Goal: Task Accomplishment & Management: Manage account settings

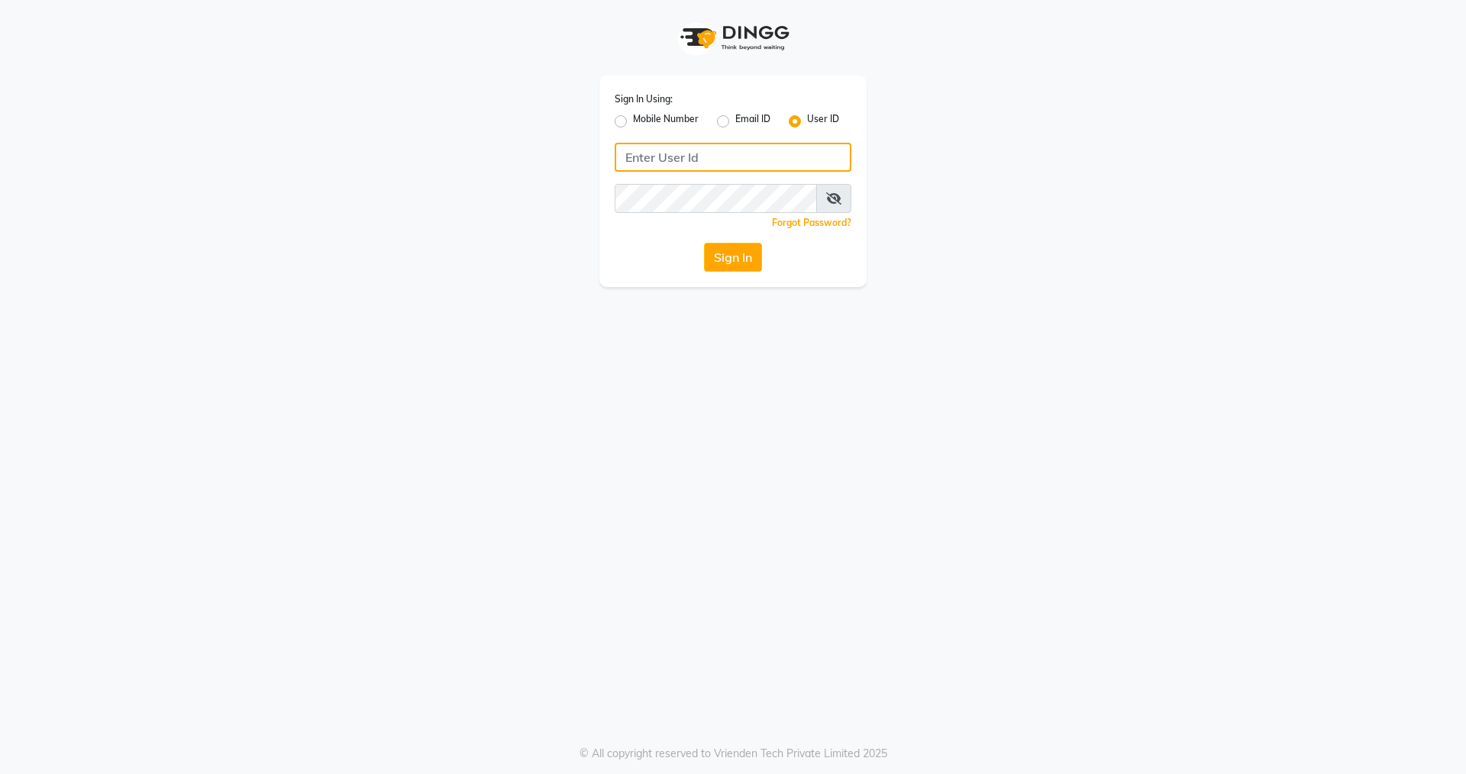
type input "nirrvana"
drag, startPoint x: 0, startPoint y: 0, endPoint x: 727, endPoint y: 263, distance: 772.7
click at [727, 263] on button "Sign In" at bounding box center [733, 257] width 58 height 29
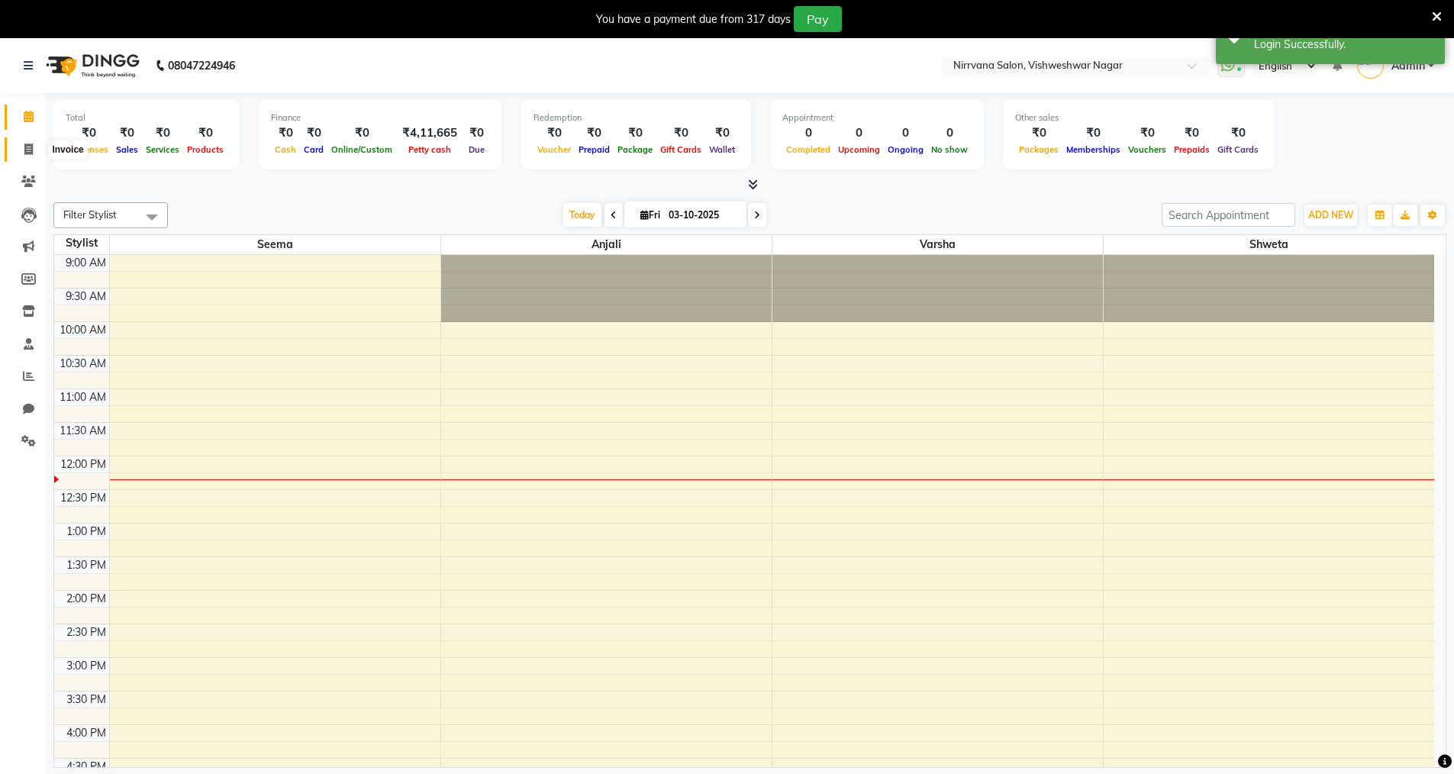
click at [21, 147] on span at bounding box center [28, 150] width 27 height 18
select select "7167"
select select "service"
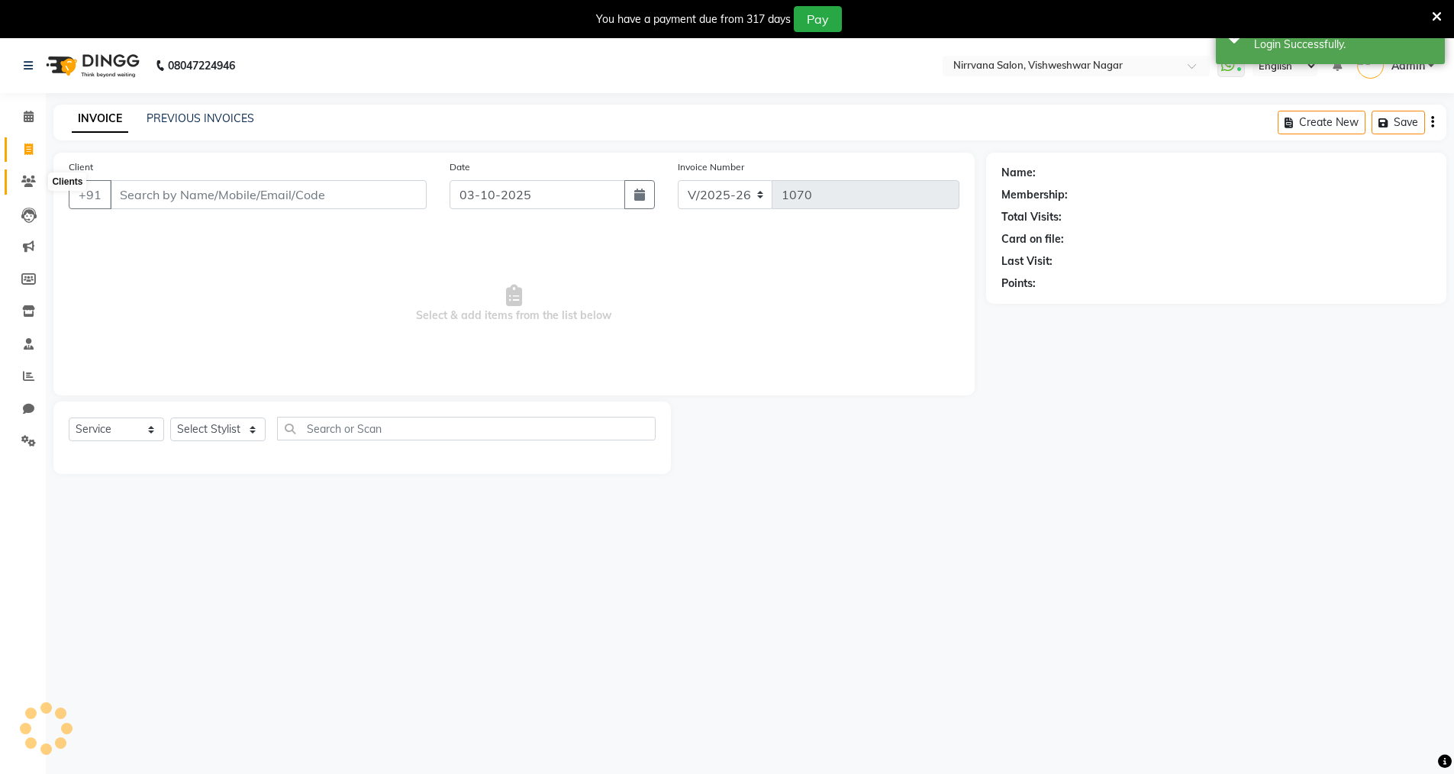
click at [26, 182] on icon at bounding box center [28, 181] width 15 height 11
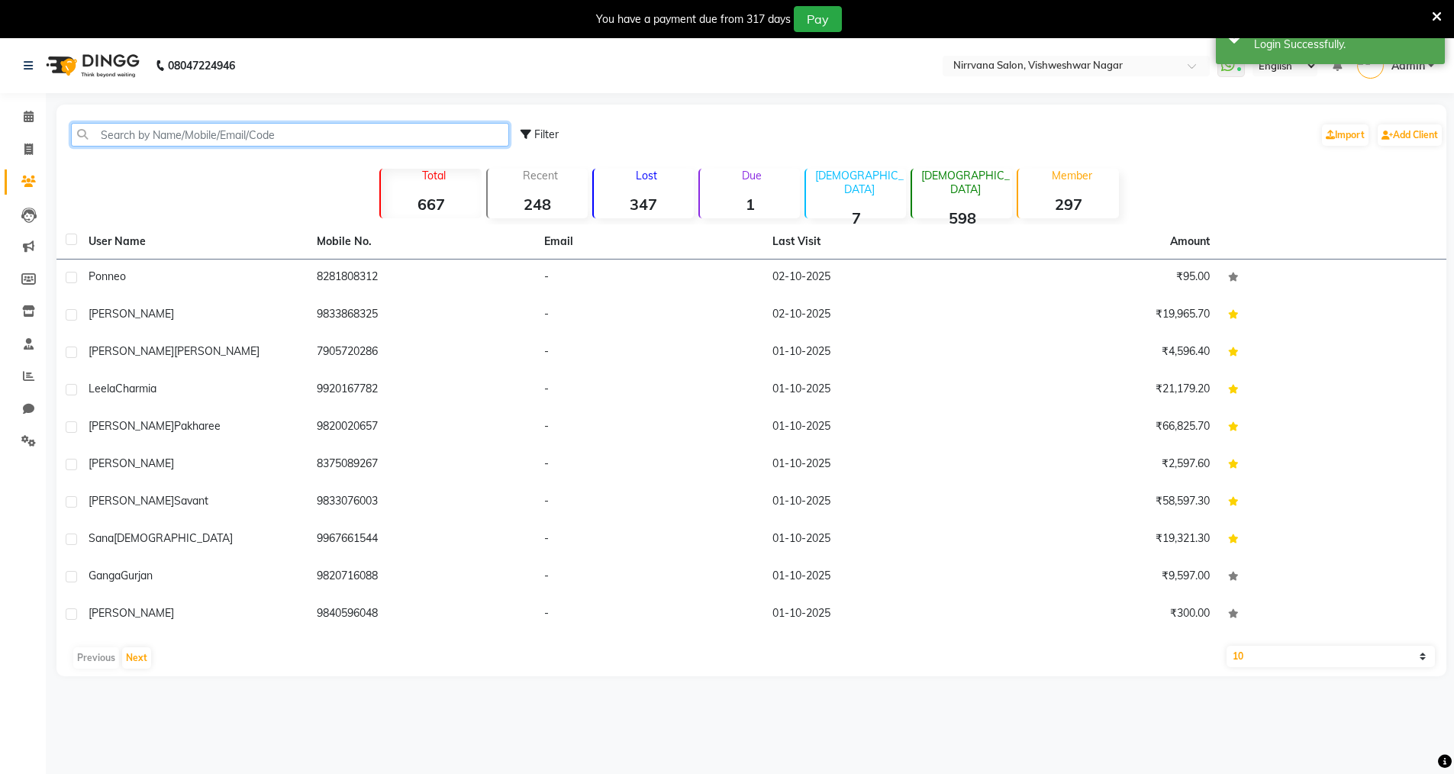
click at [118, 141] on input "text" at bounding box center [290, 135] width 438 height 24
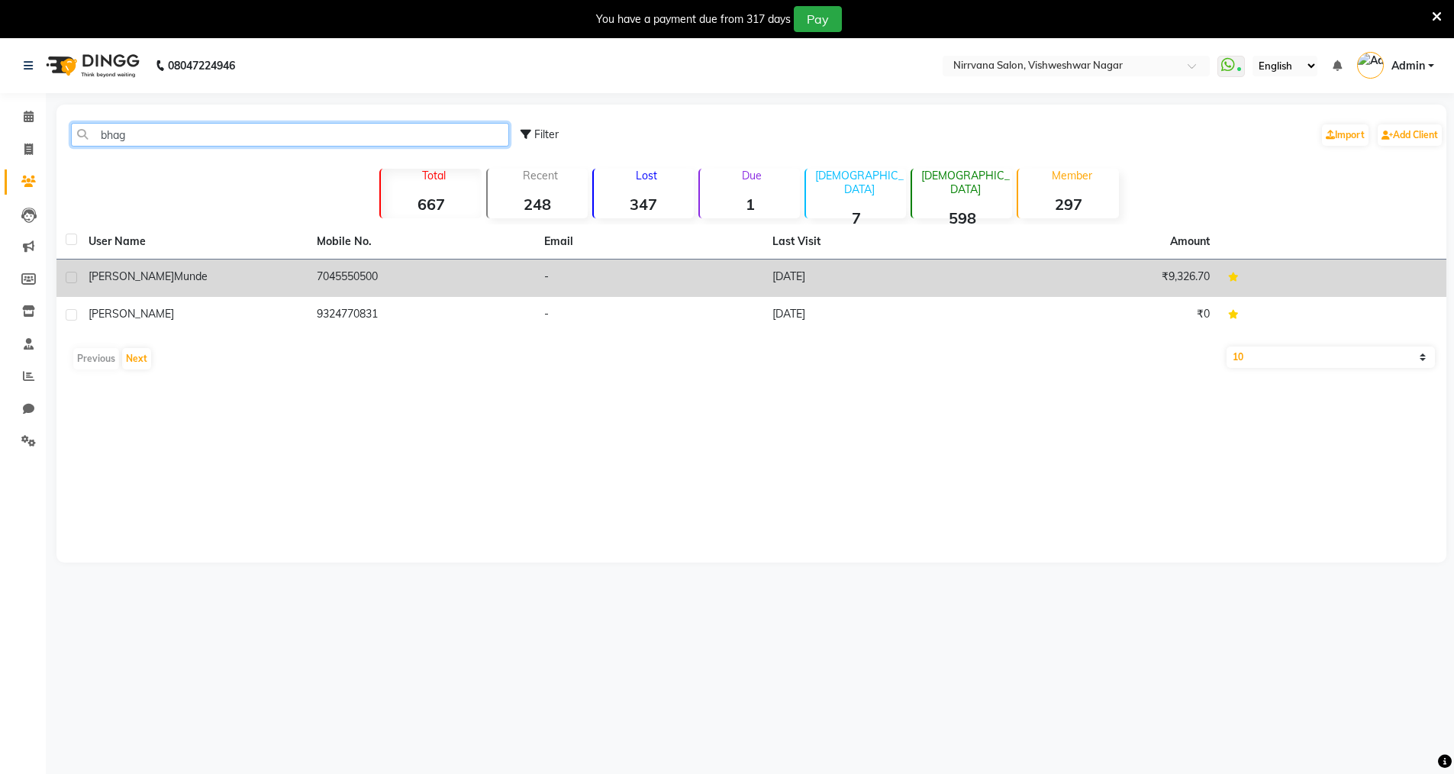
type input "bhag"
click at [314, 275] on td "7045550500" at bounding box center [422, 278] width 228 height 37
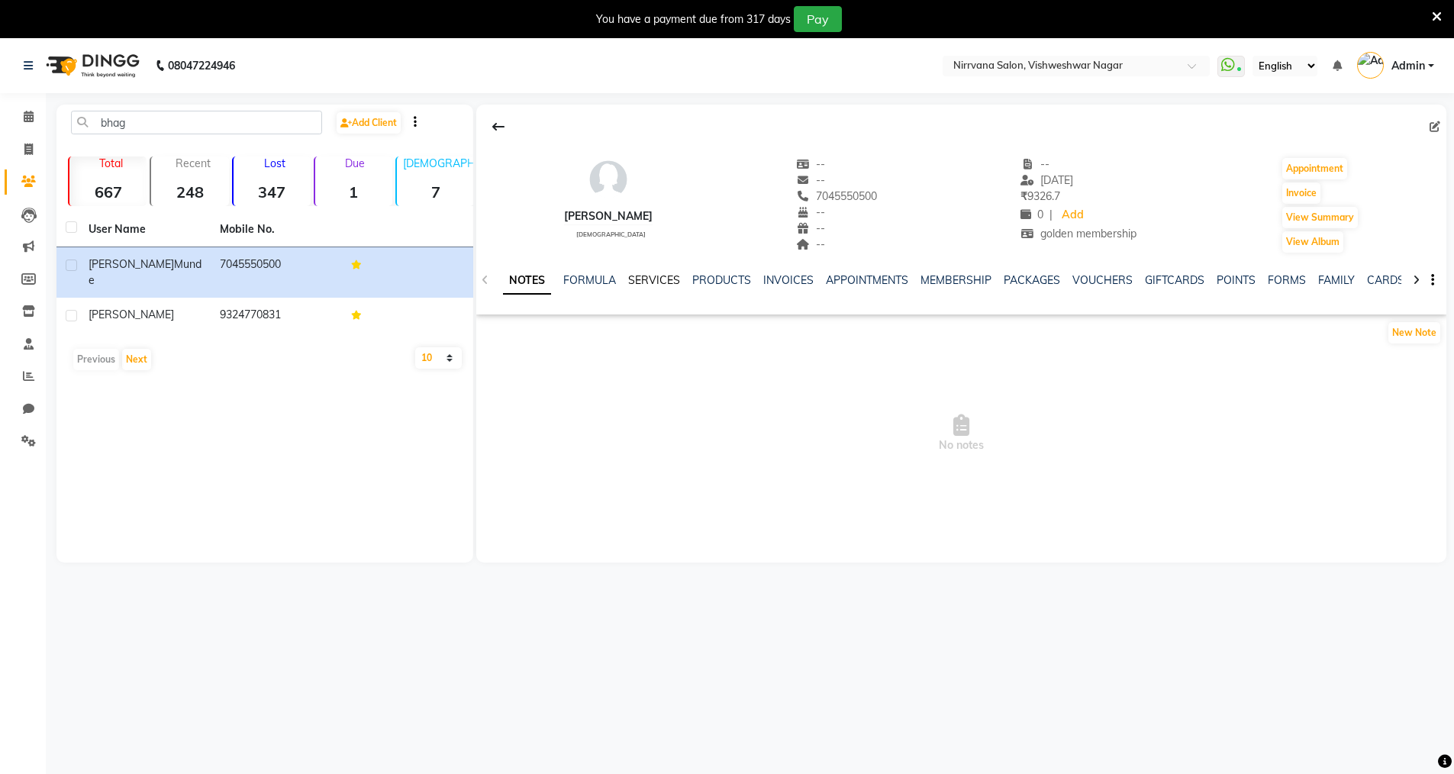
click at [638, 282] on link "SERVICES" at bounding box center [654, 280] width 52 height 14
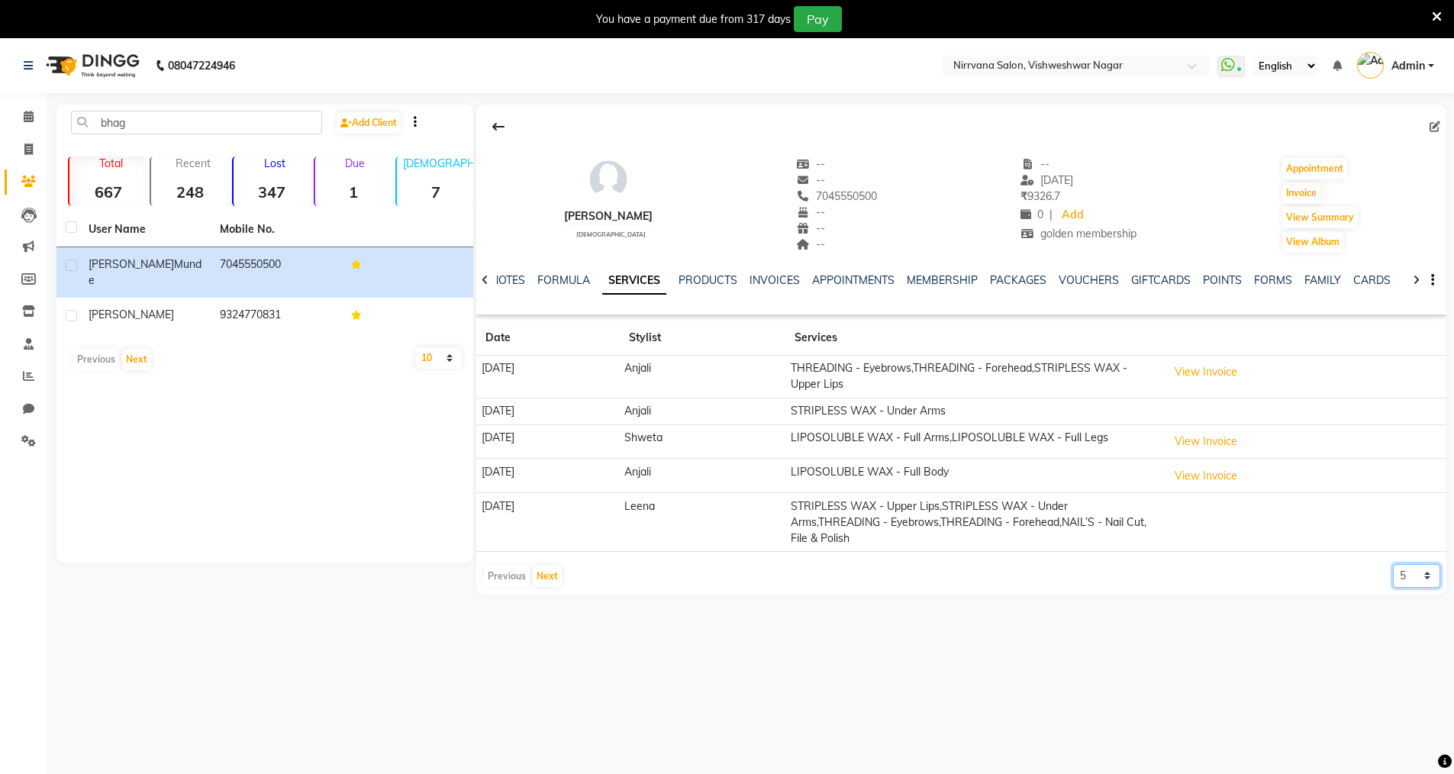
click at [1427, 576] on select "5 10 50 100 500" at bounding box center [1416, 576] width 47 height 24
select select "50"
click at [1393, 564] on select "5 10 50 100 500" at bounding box center [1416, 576] width 47 height 24
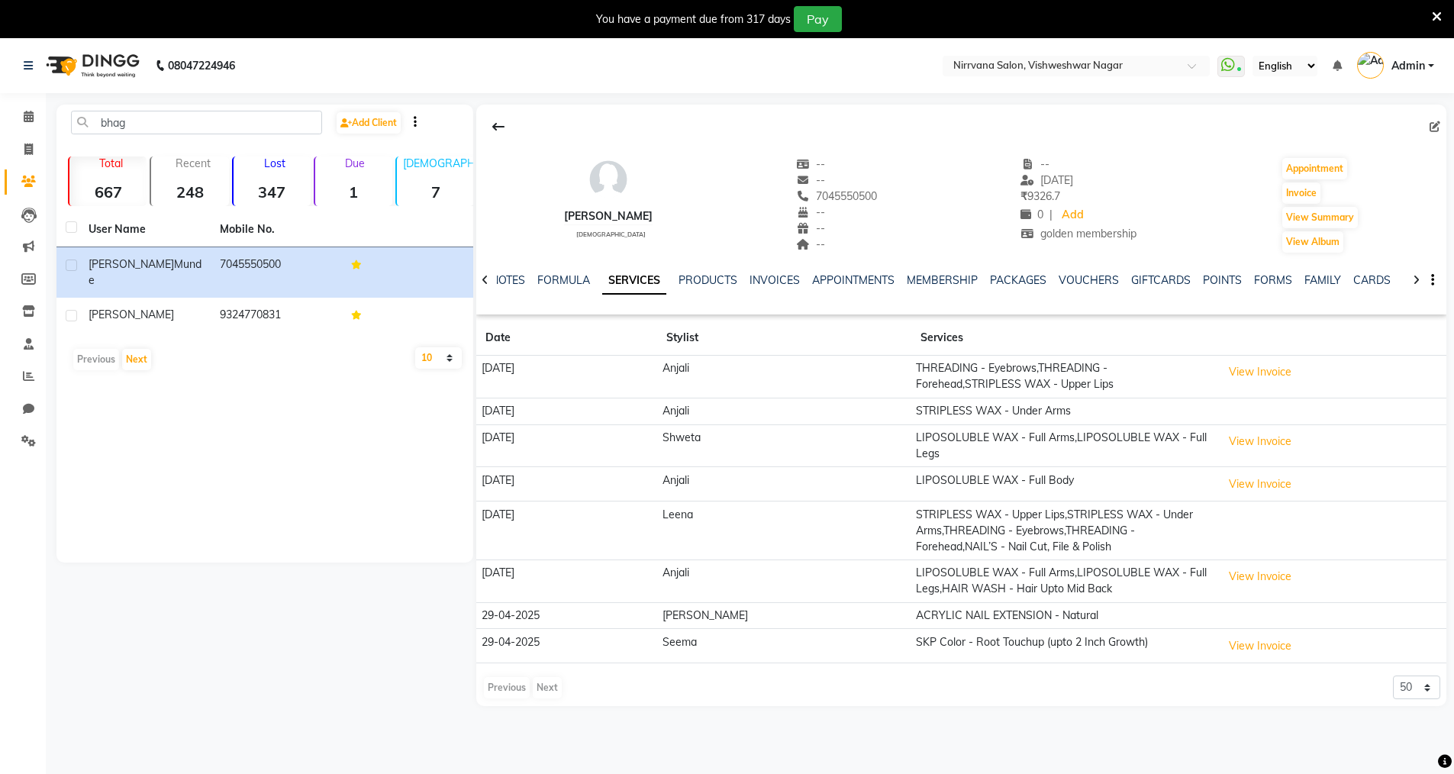
click at [1438, 11] on icon at bounding box center [1437, 17] width 10 height 14
